Goal: Use online tool/utility: Utilize a website feature to perform a specific function

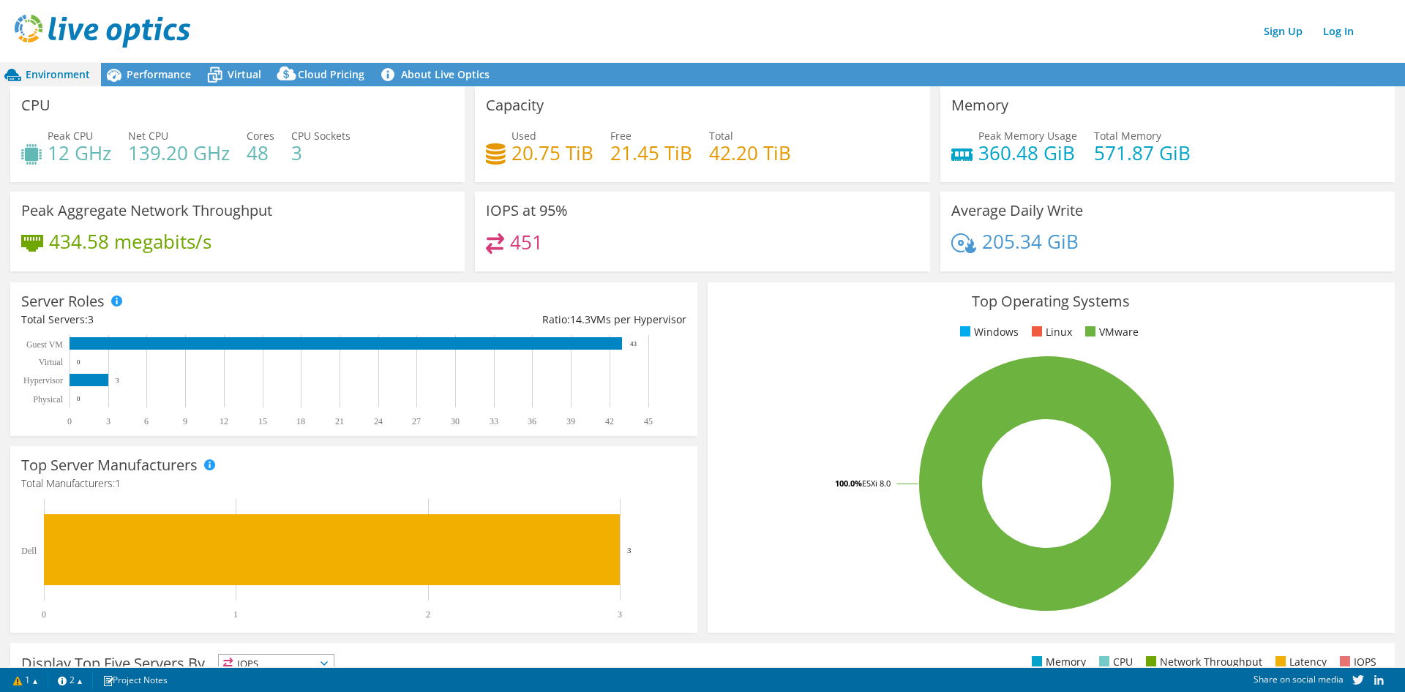
drag, startPoint x: 873, startPoint y: 1, endPoint x: 588, endPoint y: 21, distance: 285.4
click at [588, 21] on div "Sign Up Log In" at bounding box center [717, 31] width 1405 height 33
click at [936, 48] on header "Sign Up Log In" at bounding box center [717, 31] width 1434 height 62
click at [703, 310] on div "Top Operating Systems Windows Linux VMware 100.0% ESXi 8.0" at bounding box center [1051, 457] width 697 height 361
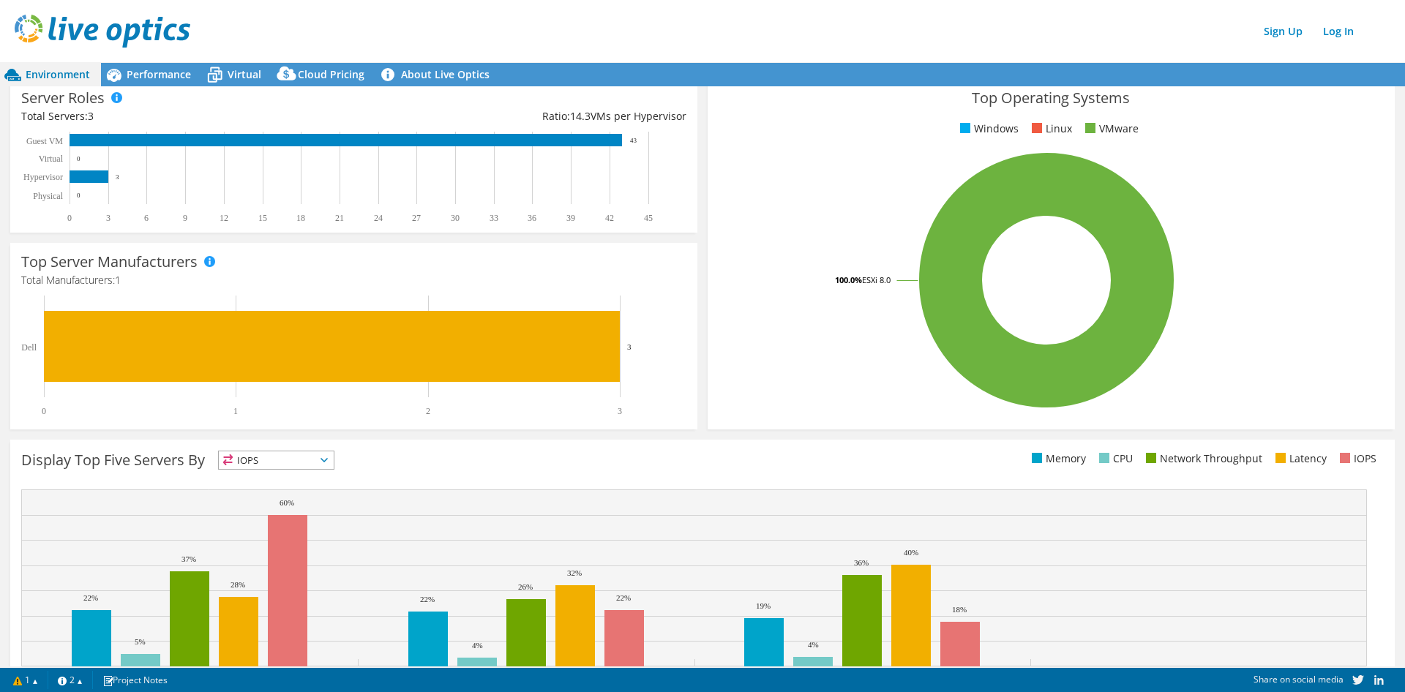
scroll to position [217, 0]
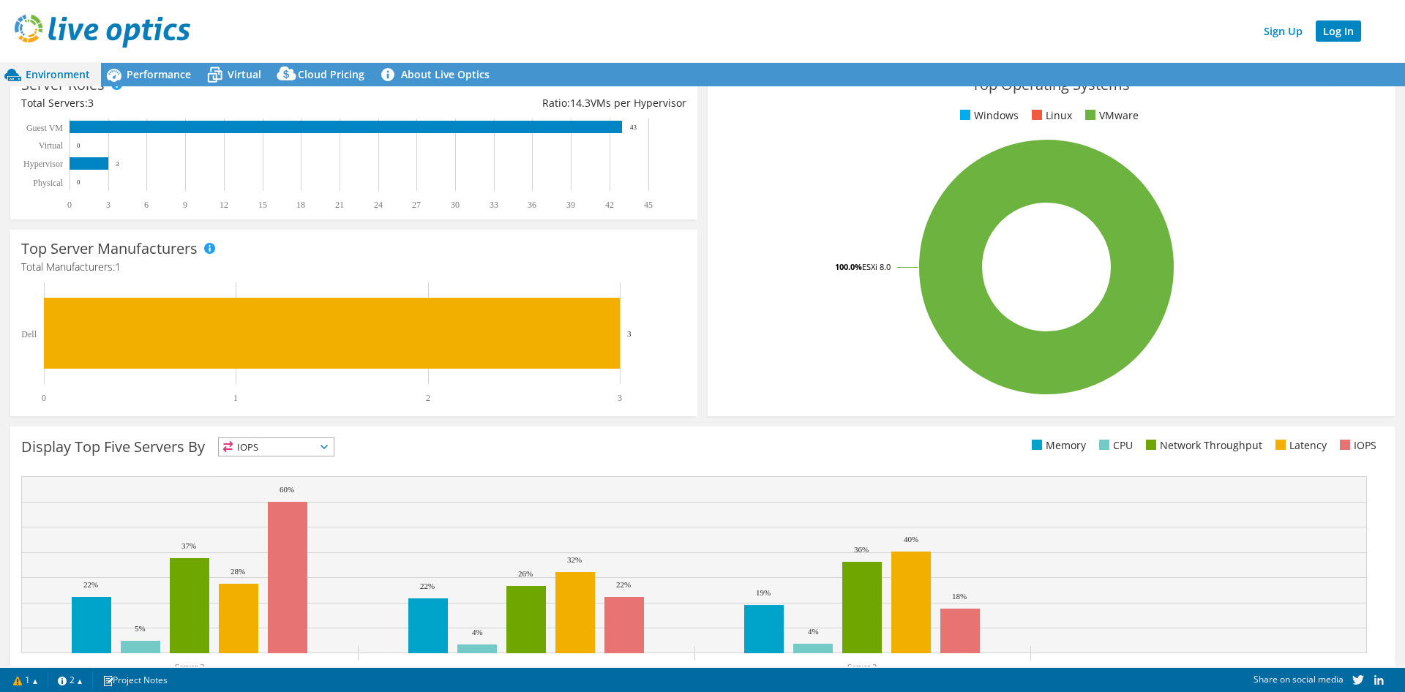
click at [936, 33] on link "Log In" at bounding box center [1338, 30] width 45 height 21
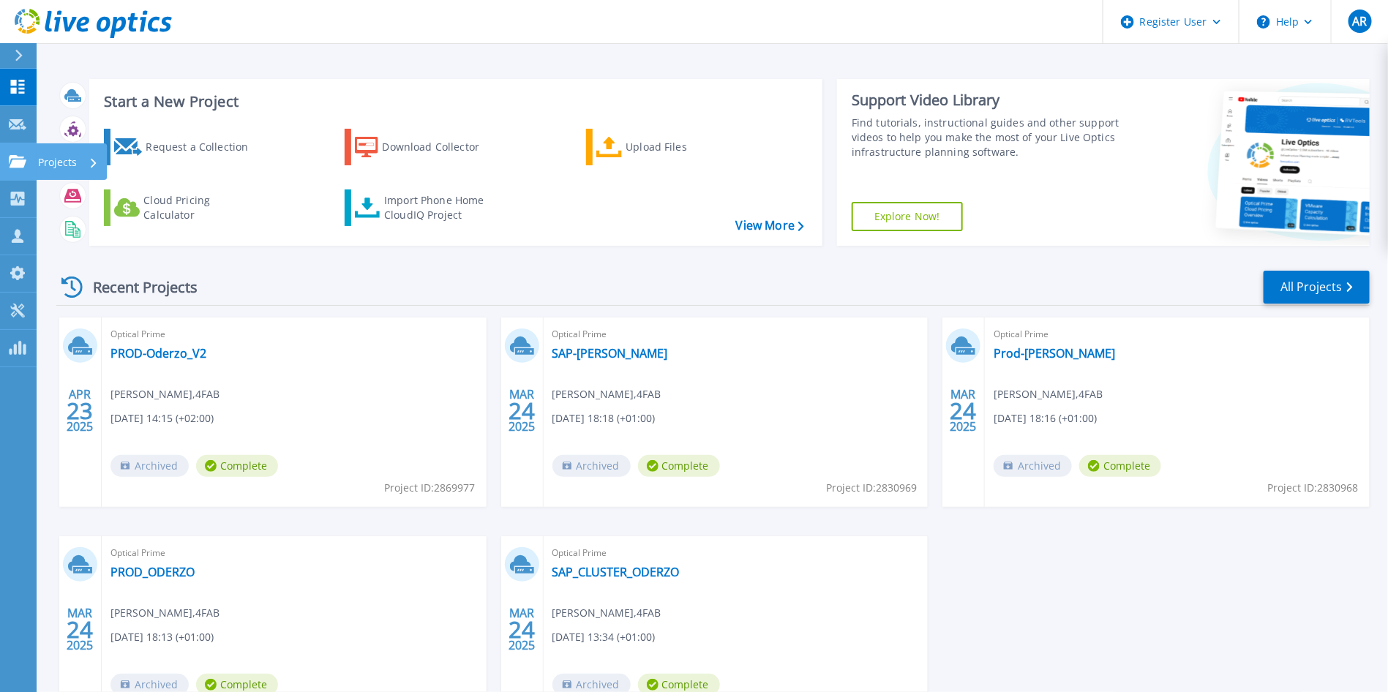
click at [25, 161] on icon at bounding box center [18, 161] width 18 height 12
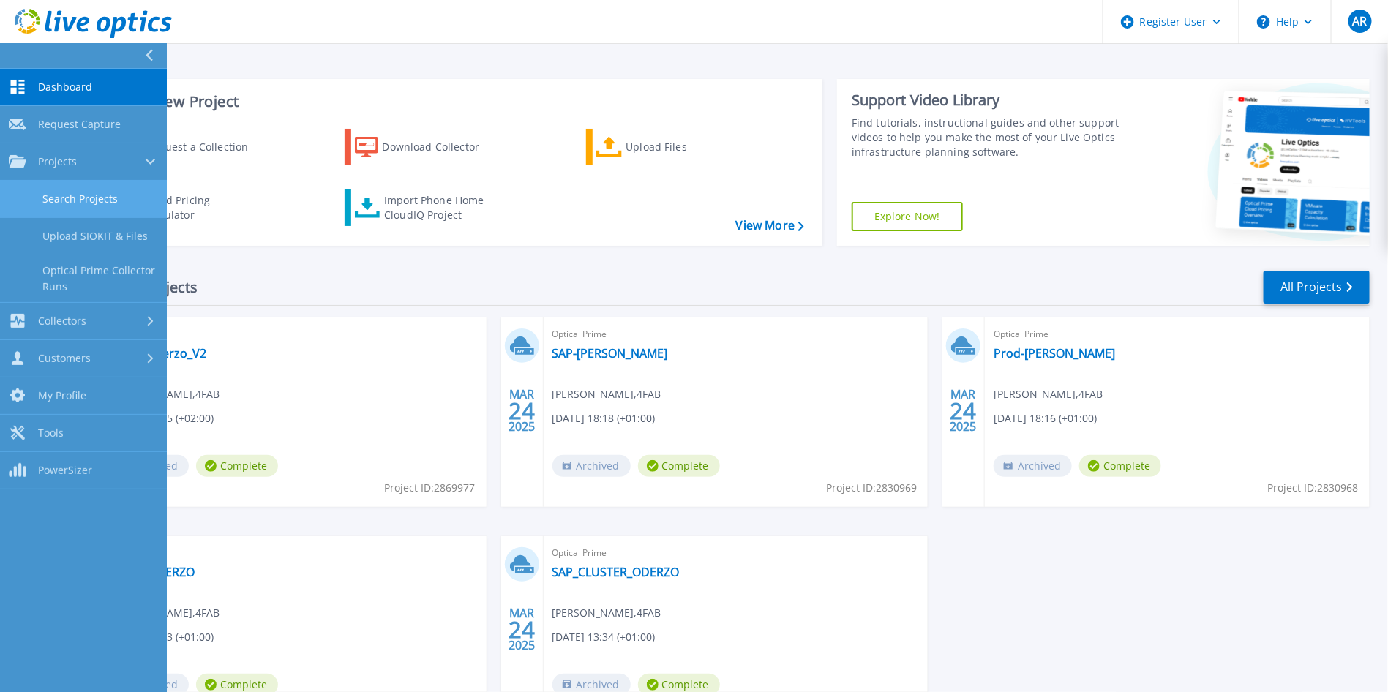
click at [66, 201] on link "Search Projects" at bounding box center [83, 199] width 167 height 37
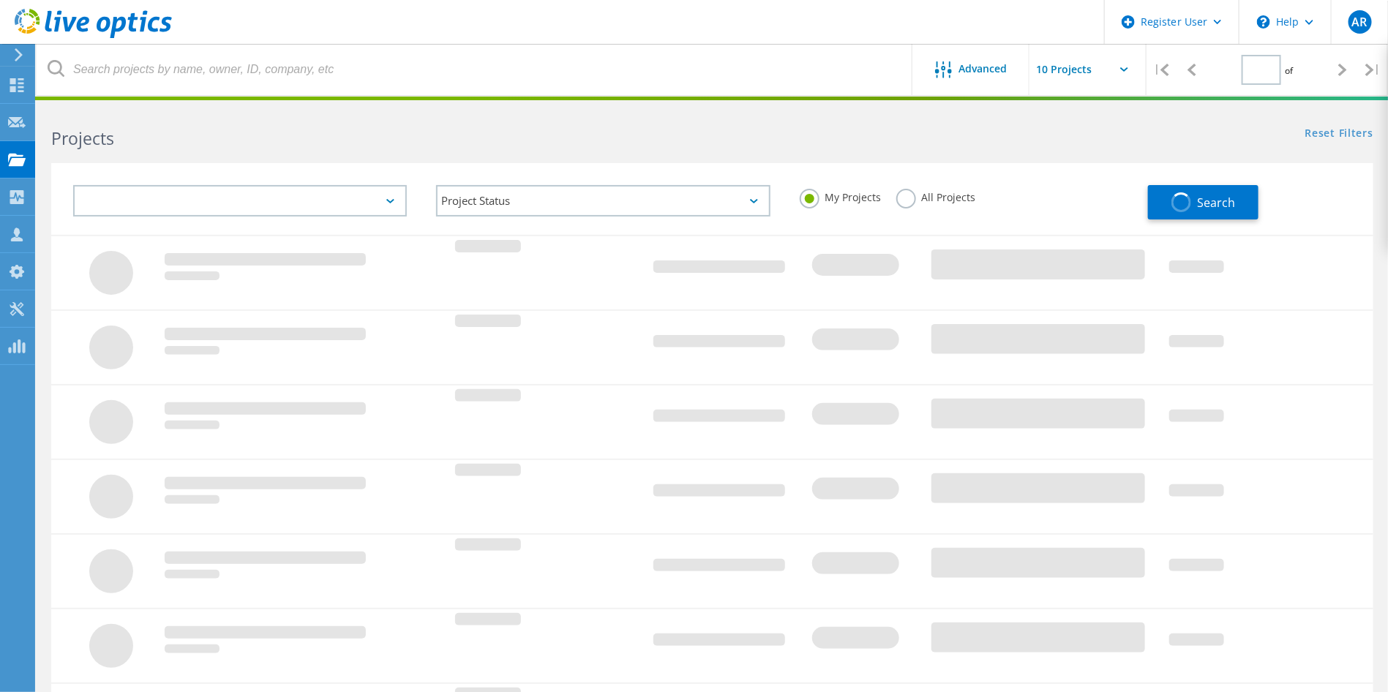
type input "1"
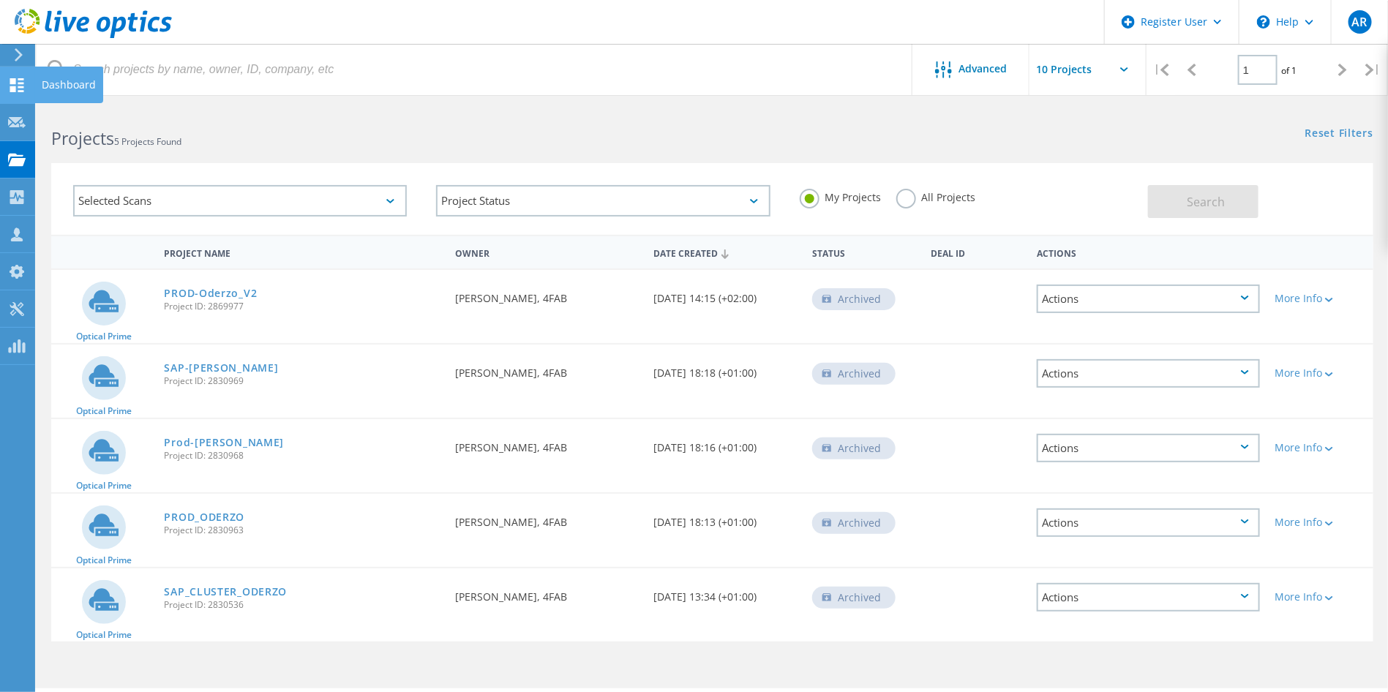
click at [22, 83] on icon at bounding box center [17, 85] width 18 height 14
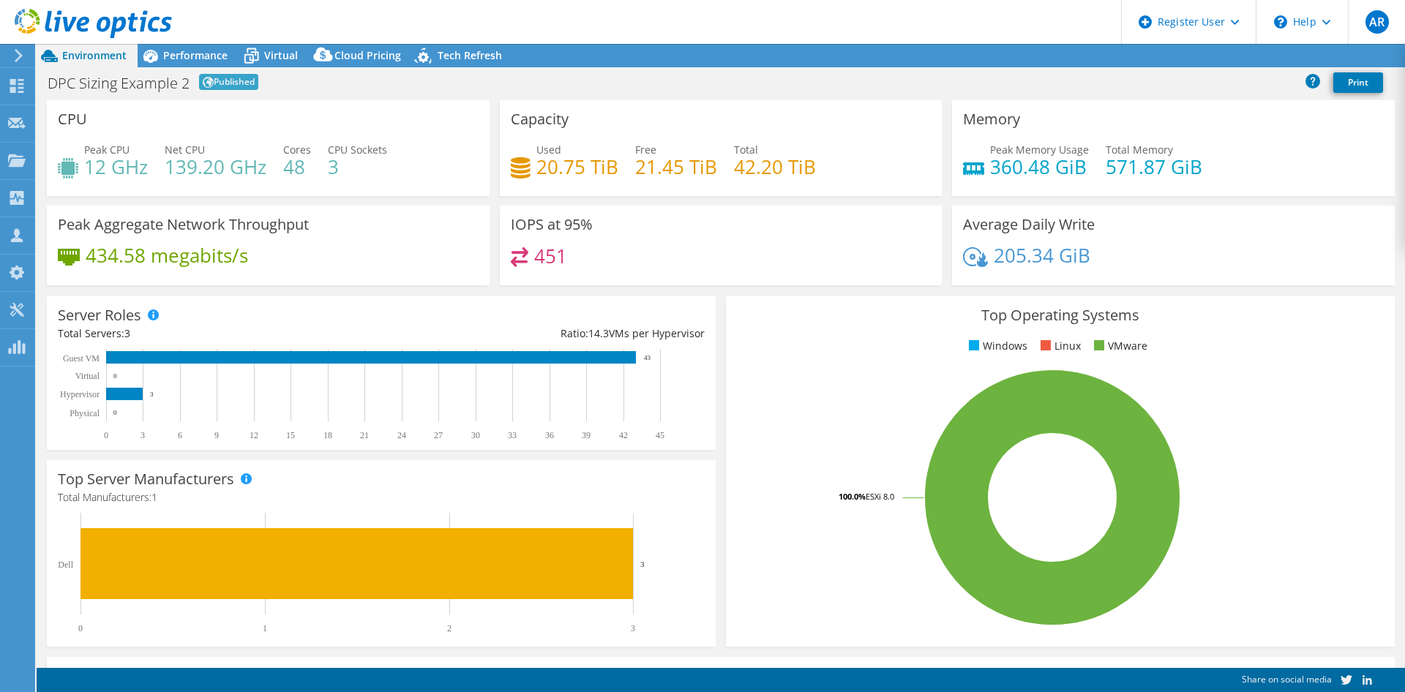
select select "EUFrankfurt"
select select "EUR"
click at [1210, 54] on link "Share" at bounding box center [1222, 56] width 60 height 23
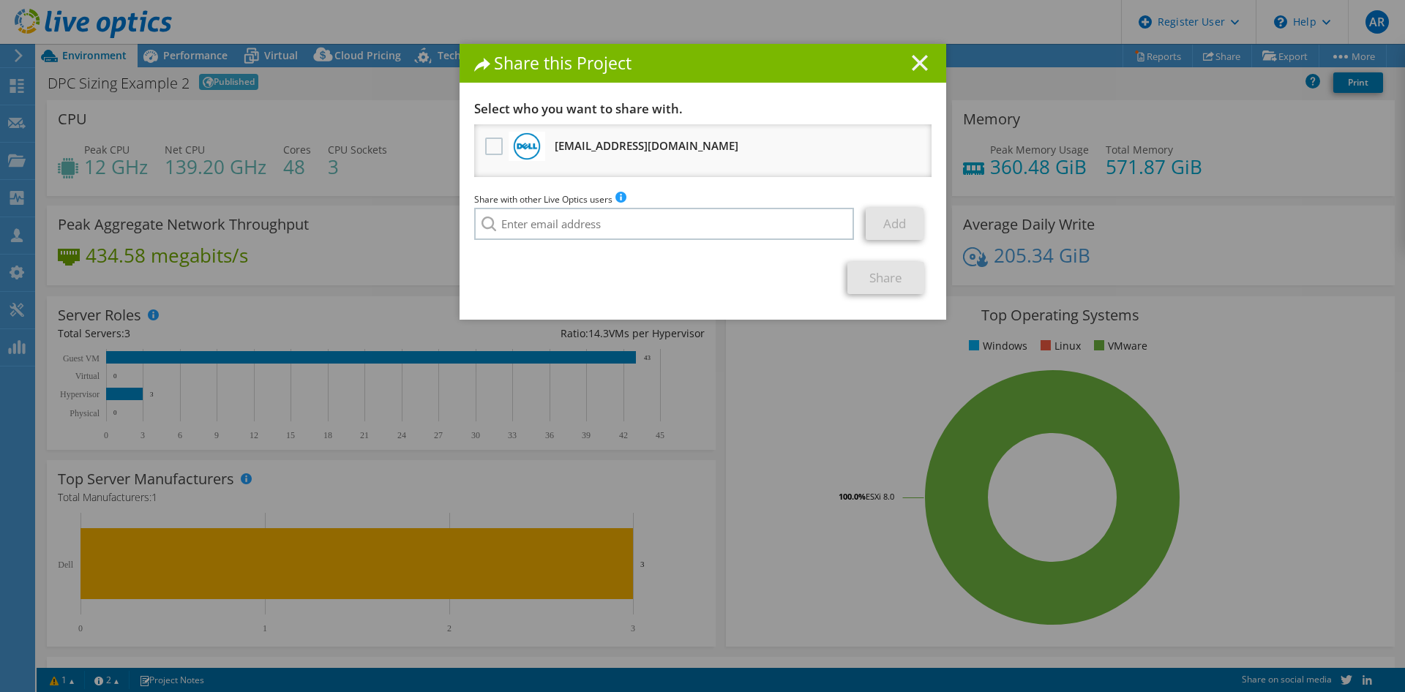
click at [913, 64] on line at bounding box center [920, 63] width 15 height 15
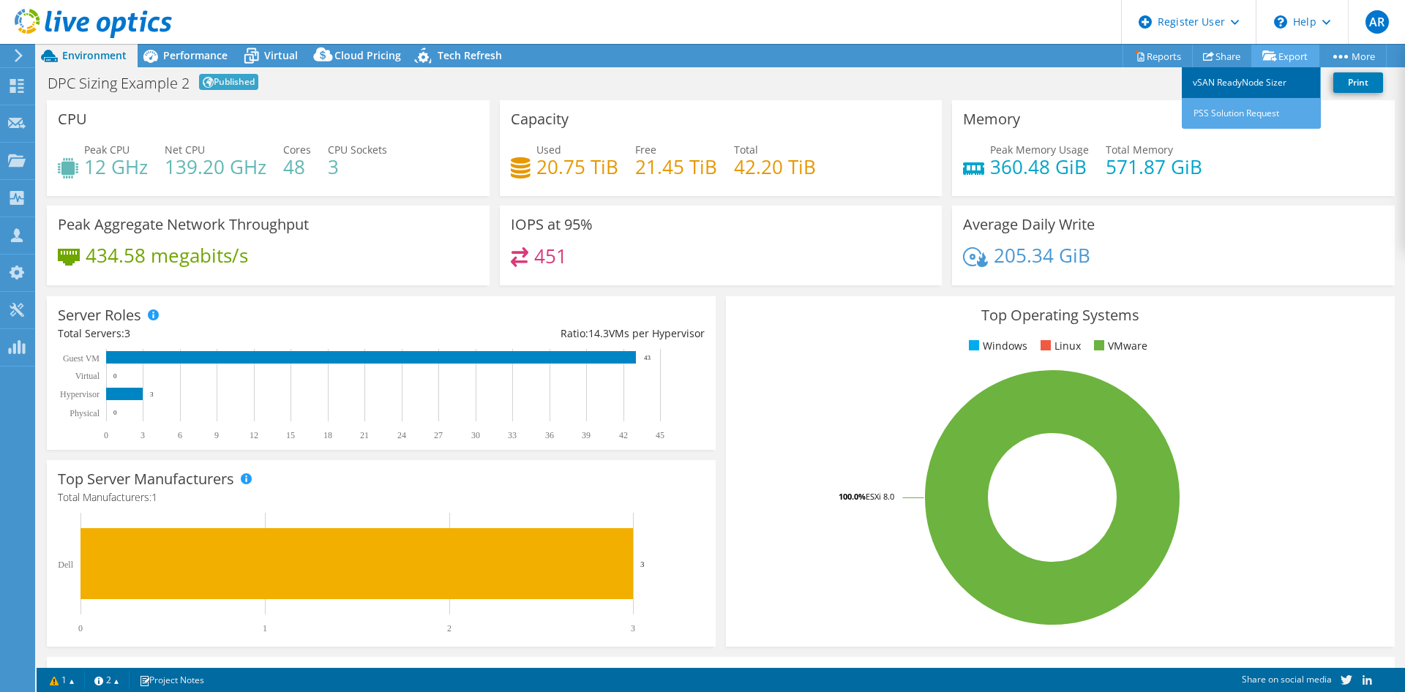
click at [1252, 81] on link "vSAN ReadyNode Sizer" at bounding box center [1251, 82] width 139 height 31
click at [1261, 105] on link "PSS Solution Request" at bounding box center [1251, 113] width 139 height 31
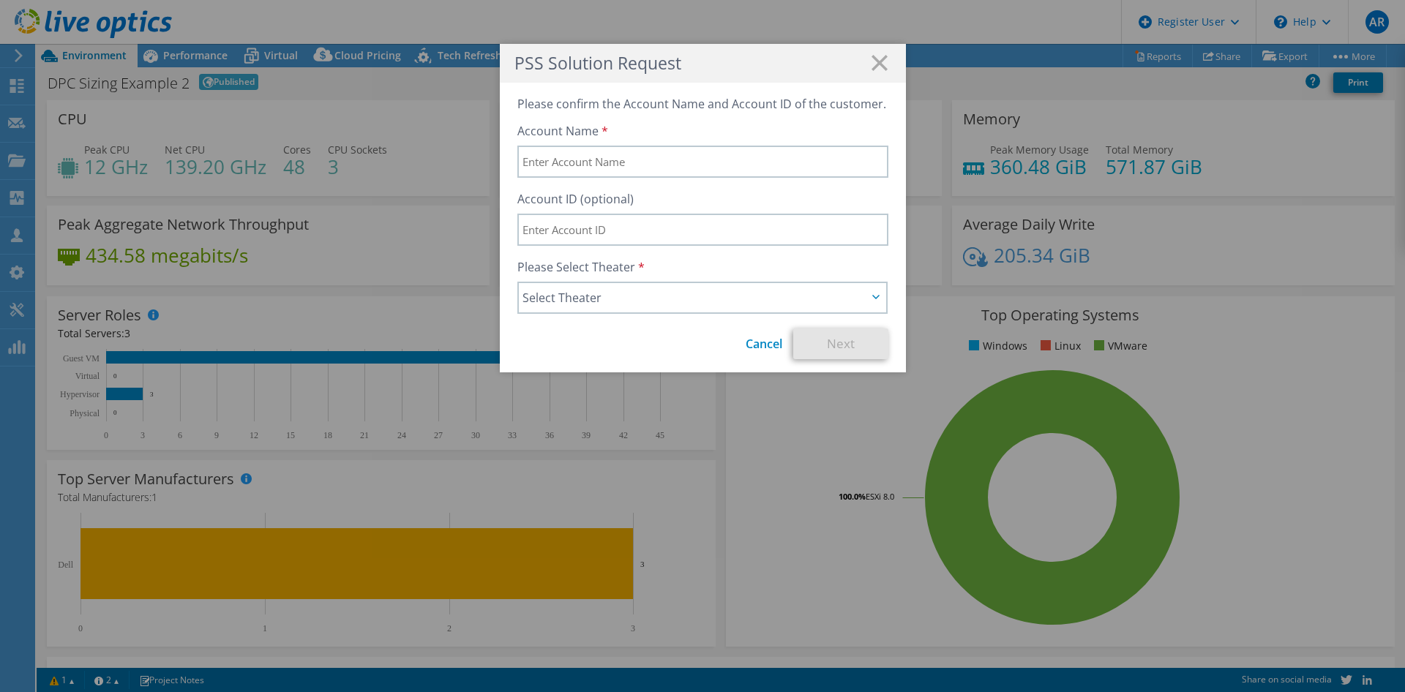
click at [598, 386] on div "PSS Solution Request Please confirm the Account Name and Account ID of the cust…" at bounding box center [702, 346] width 1405 height 604
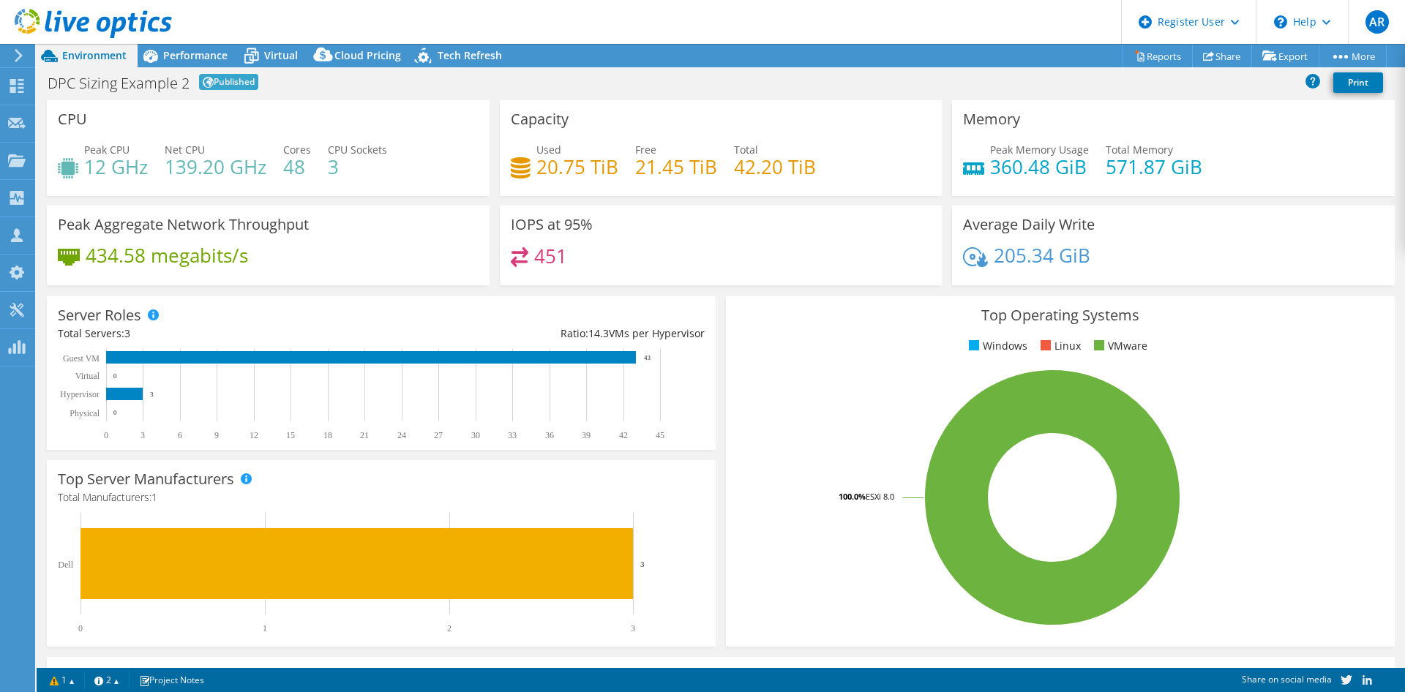
click at [1233, 206] on div "Average Daily Write 205.34 GiB" at bounding box center [1173, 246] width 443 height 80
click at [1157, 61] on link "Reports" at bounding box center [1158, 56] width 70 height 23
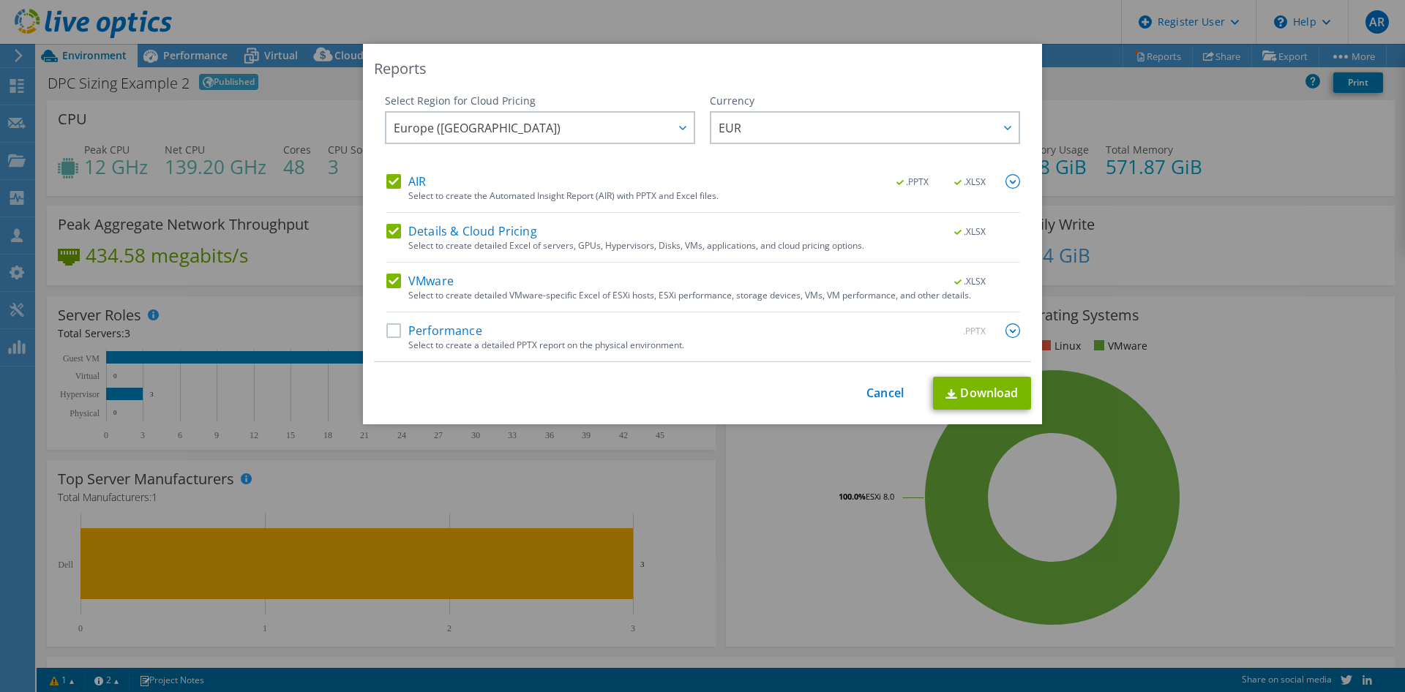
click at [390, 329] on label "Performance" at bounding box center [434, 330] width 96 height 15
click at [0, 0] on input "Performance" at bounding box center [0, 0] width 0 height 0
click at [970, 393] on link "Download" at bounding box center [982, 393] width 98 height 33
